Goal: Check status: Check status

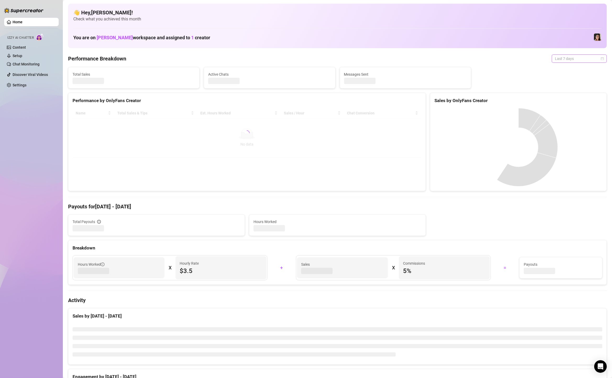
click at [568, 57] on span "Last 7 days" at bounding box center [579, 59] width 49 height 8
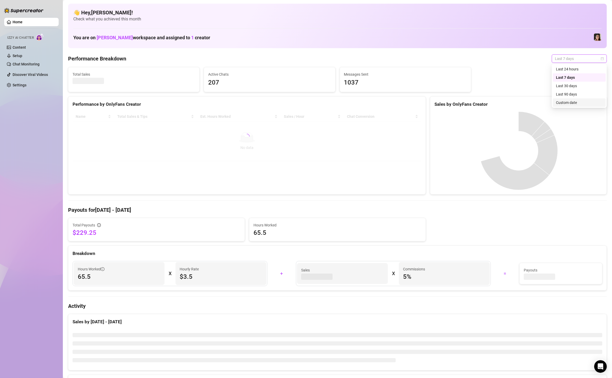
click at [572, 100] on div "Custom date" at bounding box center [579, 103] width 47 height 6
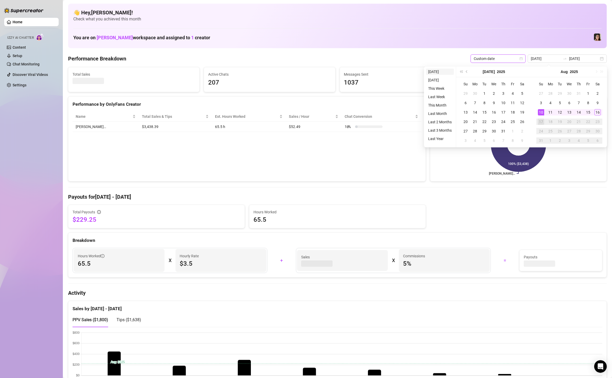
type input "[DATE]"
click at [437, 72] on li "[DATE]" at bounding box center [440, 72] width 28 height 6
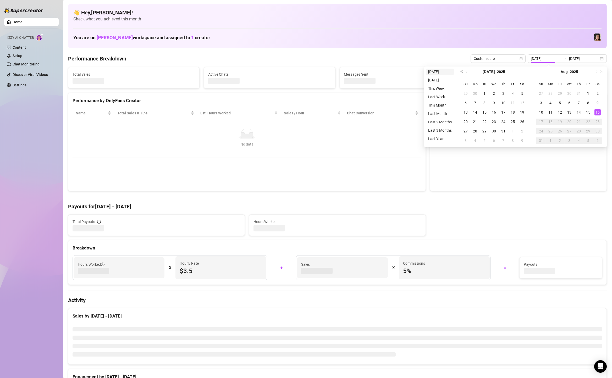
type input "[DATE]"
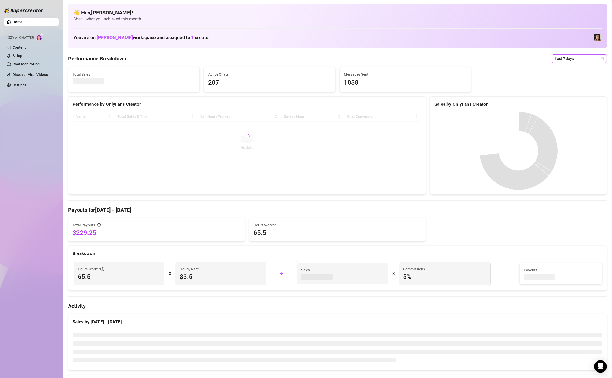
click at [569, 60] on span "Last 7 days" at bounding box center [579, 59] width 49 height 8
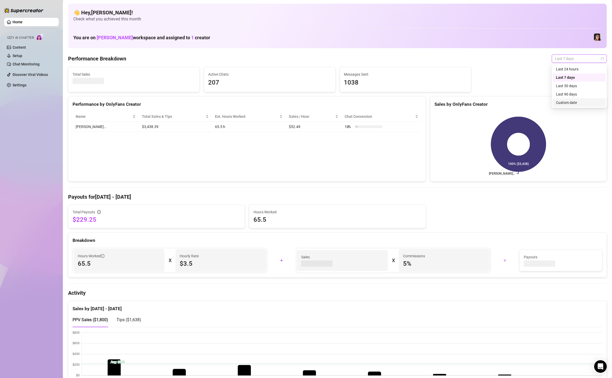
click at [568, 102] on div "Custom date" at bounding box center [579, 103] width 47 height 6
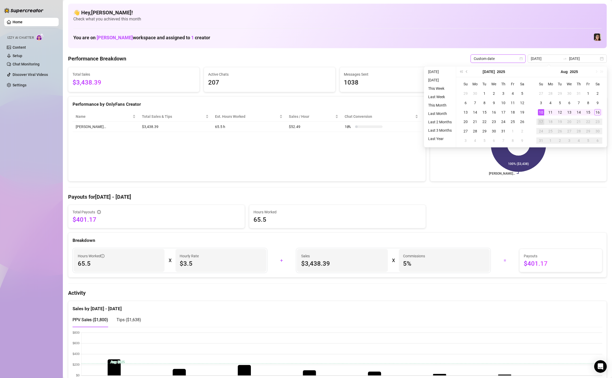
type input "[DATE]"
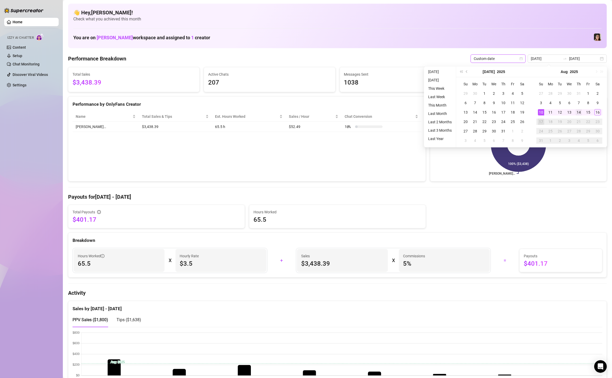
type input "[DATE]"
type input "2025-08-15"
type input "[DATE]"
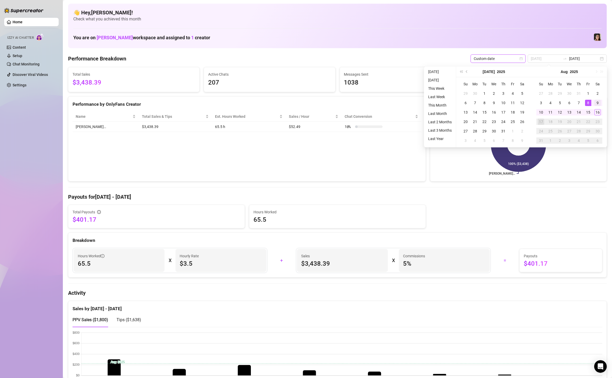
type input "2025-08-09"
click at [598, 107] on td "9" at bounding box center [596, 102] width 9 height 9
type input "[DATE]"
click at [598, 111] on div "16" at bounding box center [597, 112] width 6 height 6
type input "2025-08-09"
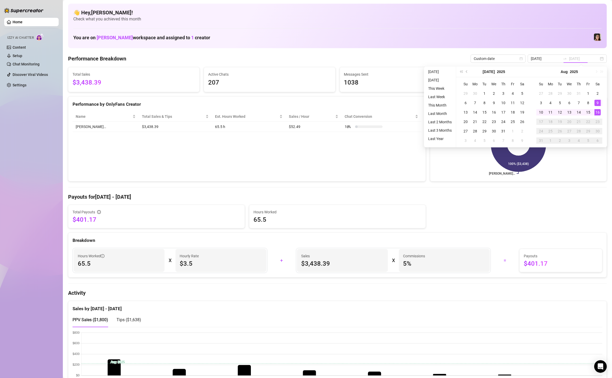
type input "[DATE]"
